Goal: Task Accomplishment & Management: Use online tool/utility

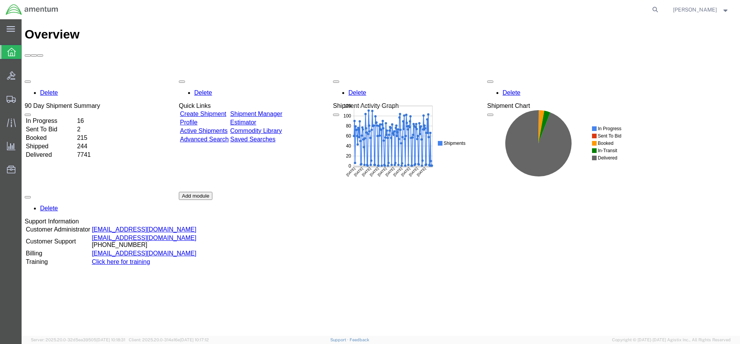
click at [279, 111] on link "Shipment Manager" at bounding box center [256, 114] width 52 height 7
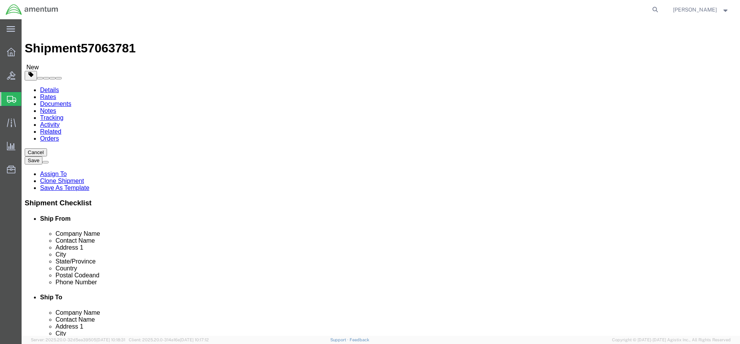
select select "42668"
select select
click button "Rate Shipment"
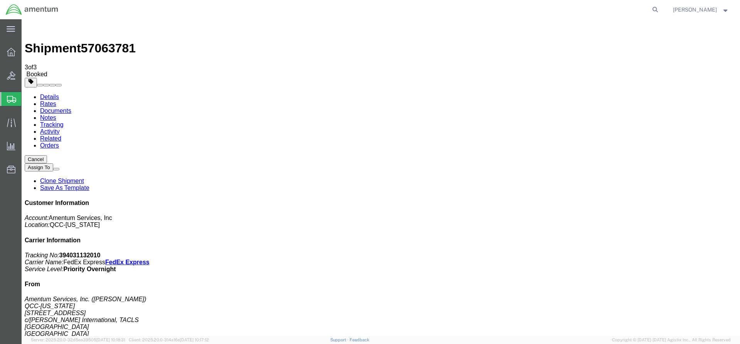
drag, startPoint x: 275, startPoint y: 136, endPoint x: 310, endPoint y: 137, distance: 35.1
copy td "394031132010"
drag, startPoint x: 29, startPoint y: 165, endPoint x: 322, endPoint y: 136, distance: 294.9
